Goal: Information Seeking & Learning: Learn about a topic

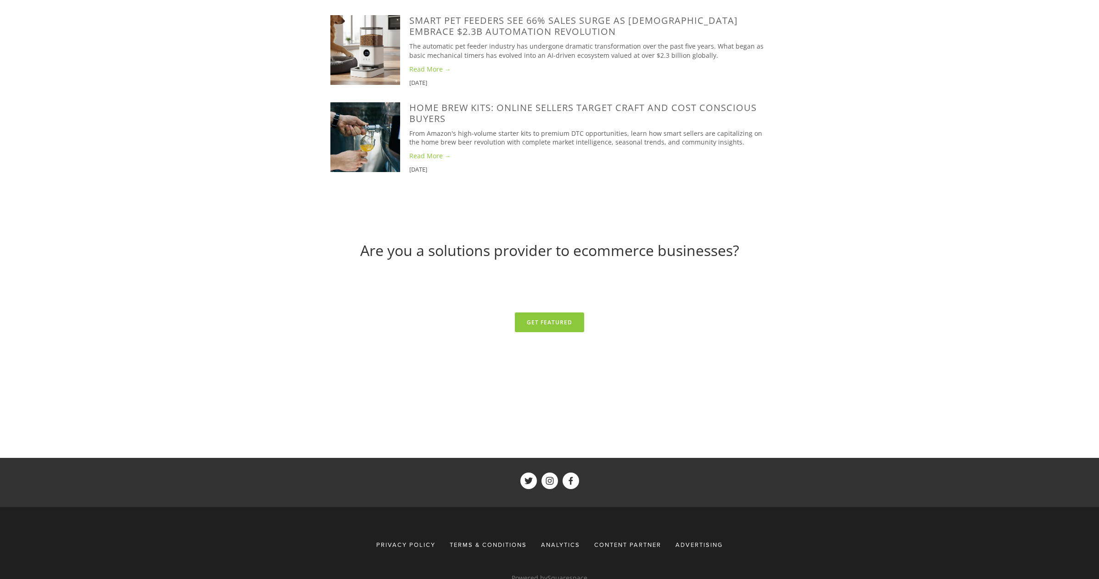
scroll to position [3733, 0]
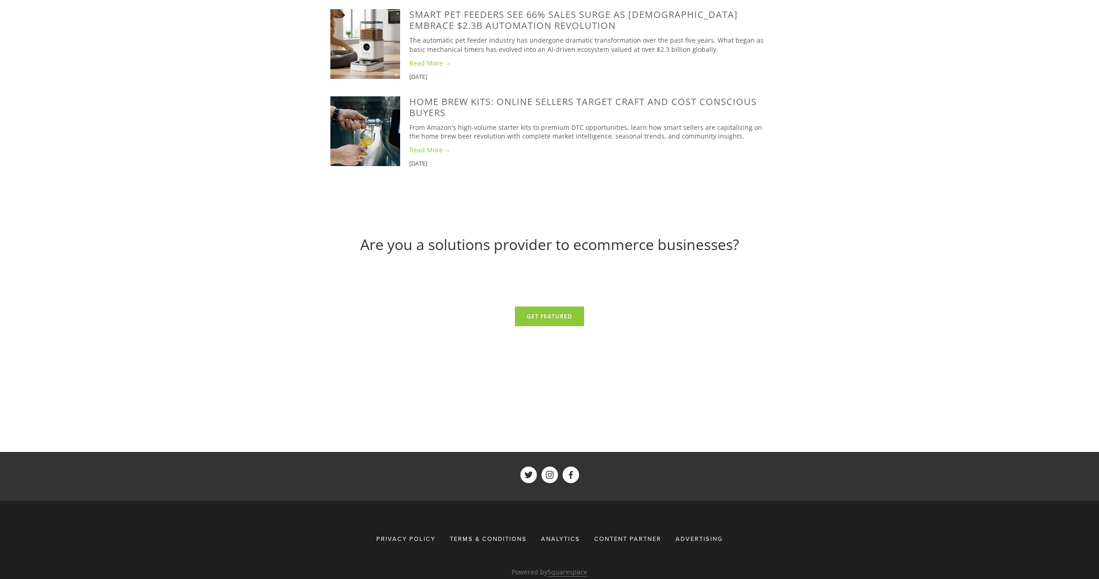
click at [703, 534] on span "Advertising" at bounding box center [698, 538] width 47 height 8
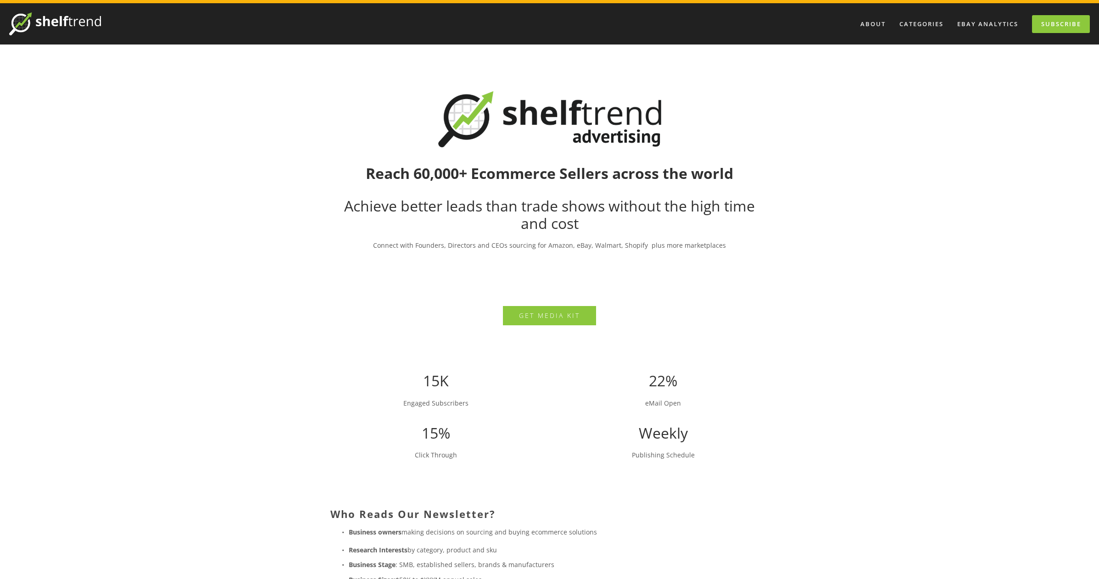
scroll to position [20, 0]
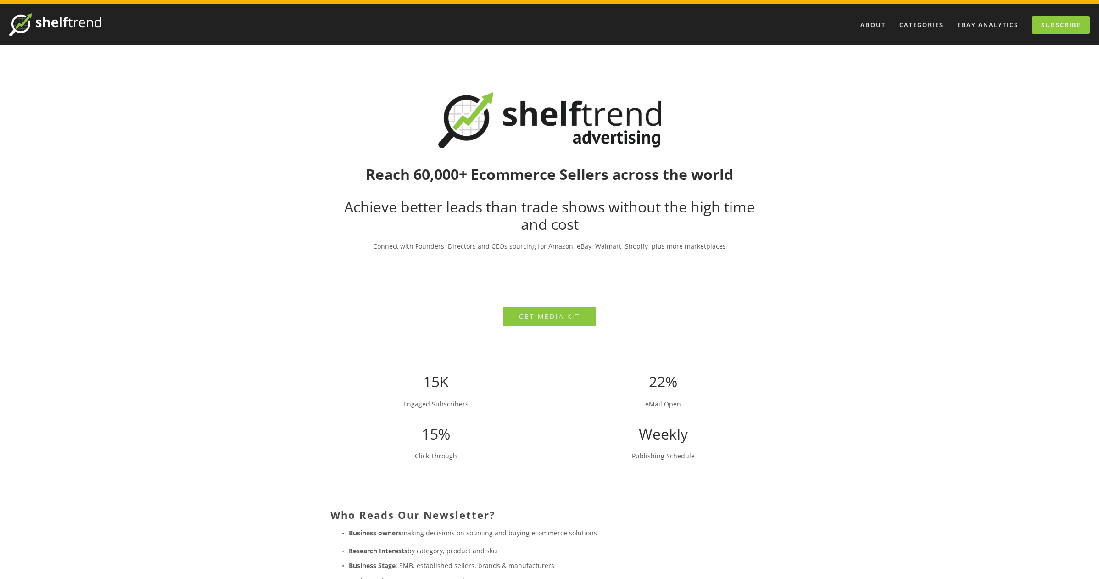
click at [85, 23] on img at bounding box center [55, 24] width 92 height 23
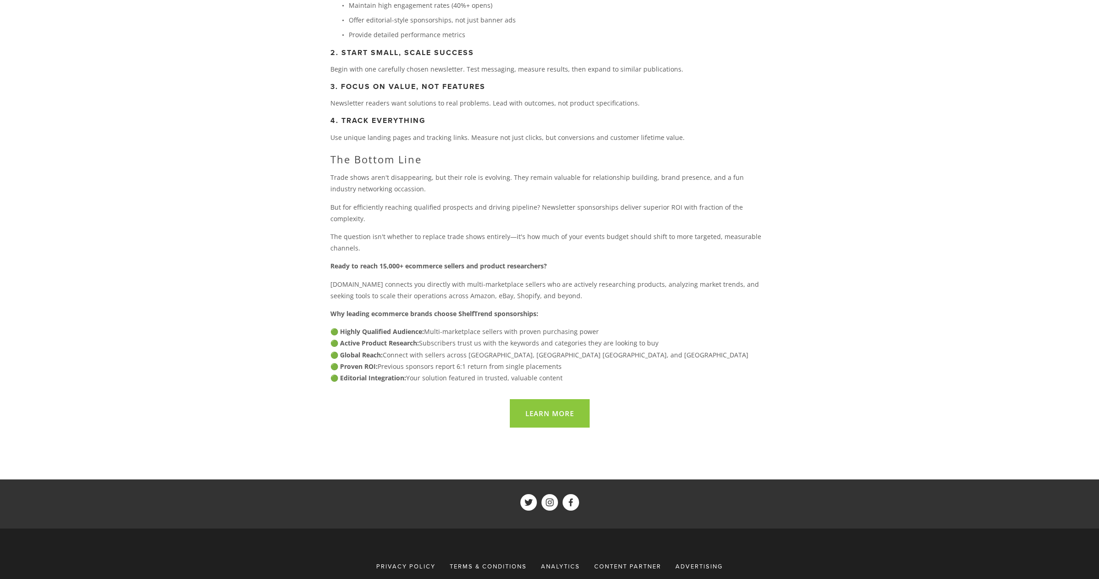
scroll to position [2251, 0]
